Goal: Transaction & Acquisition: Purchase product/service

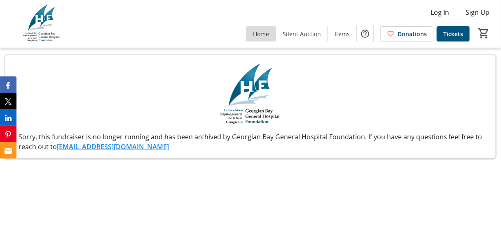
click at [257, 36] on span "Home" at bounding box center [261, 34] width 16 height 9
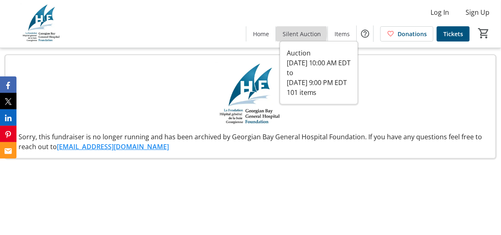
click at [291, 33] on span "Silent Auction" at bounding box center [301, 34] width 38 height 9
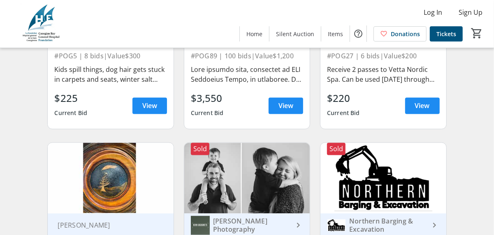
scroll to position [1029, 0]
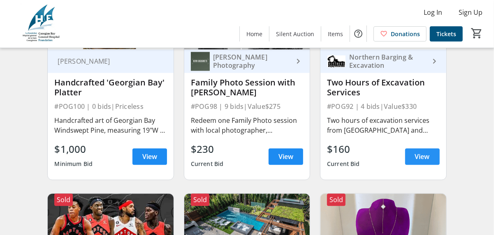
click at [420, 158] on span "View" at bounding box center [422, 157] width 15 height 10
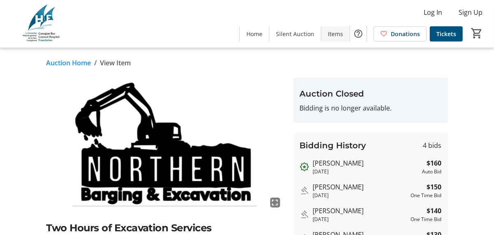
click at [346, 40] on span at bounding box center [335, 34] width 28 height 20
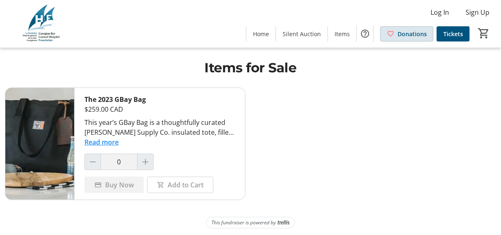
click at [407, 37] on span "Donations" at bounding box center [411, 34] width 29 height 9
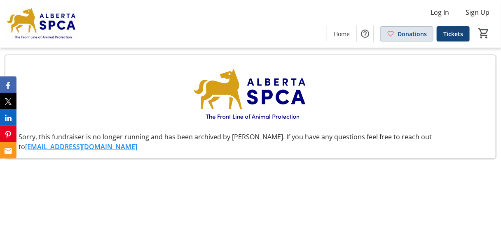
click at [412, 26] on span at bounding box center [406, 34] width 52 height 20
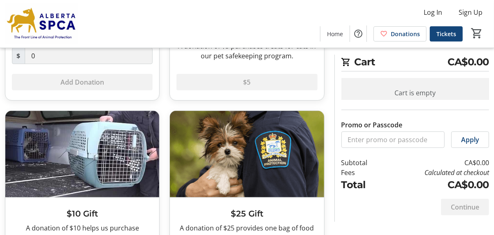
scroll to position [228, 0]
